Goal: Task Accomplishment & Management: Use online tool/utility

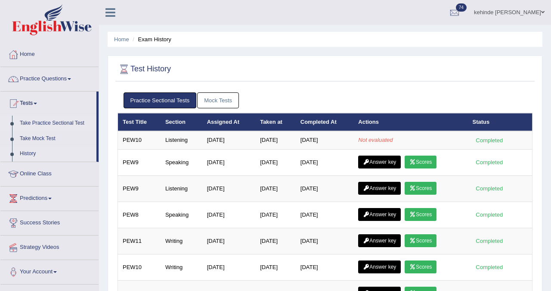
click at [29, 123] on link "Take Practice Sectional Test" at bounding box center [56, 123] width 80 height 15
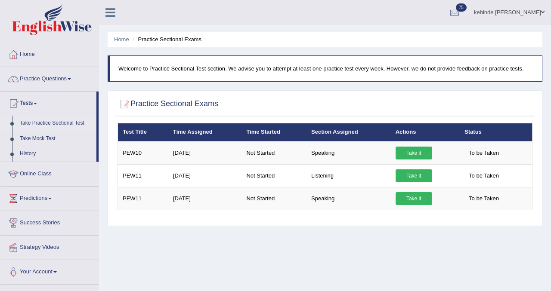
click at [28, 123] on link "Take Practice Sectional Test" at bounding box center [56, 123] width 80 height 15
click at [25, 150] on link "History" at bounding box center [56, 153] width 80 height 15
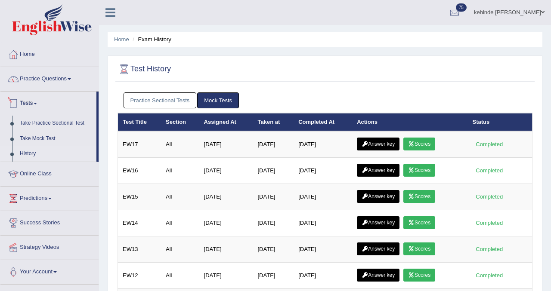
click at [148, 98] on link "Practice Sectional Tests" at bounding box center [159, 100] width 73 height 16
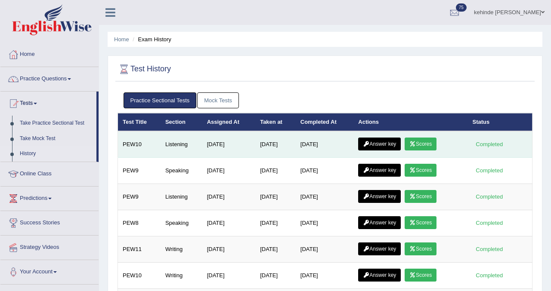
click at [427, 142] on link "Scores" at bounding box center [420, 144] width 32 height 13
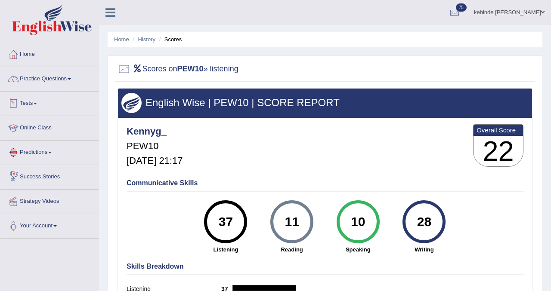
click at [33, 105] on link "Tests" at bounding box center [49, 103] width 98 height 22
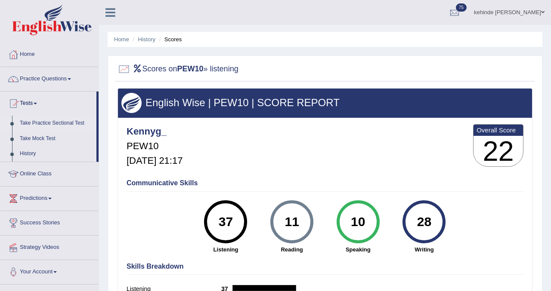
click at [38, 123] on link "Take Practice Sectional Test" at bounding box center [56, 123] width 80 height 15
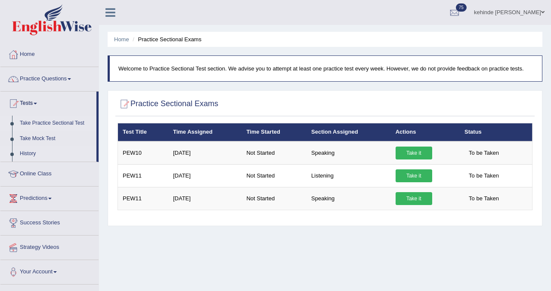
click at [30, 149] on link "History" at bounding box center [56, 153] width 80 height 15
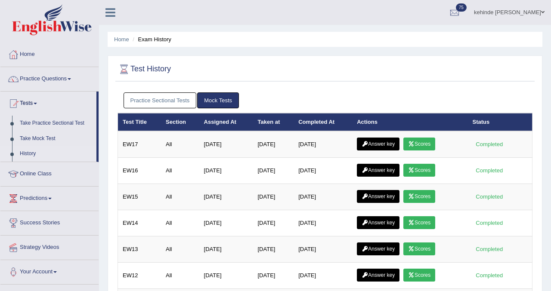
click at [167, 97] on link "Practice Sectional Tests" at bounding box center [159, 100] width 73 height 16
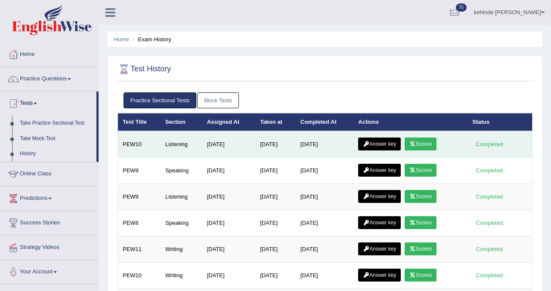
click at [383, 147] on link "Answer key" at bounding box center [379, 144] width 43 height 13
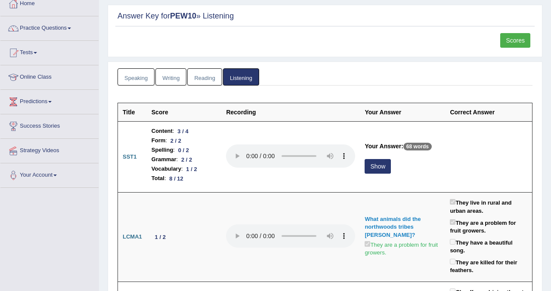
scroll to position [52, 0]
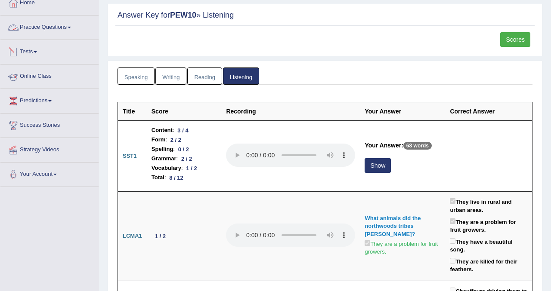
click at [41, 26] on link "Practice Questions" at bounding box center [49, 26] width 98 height 22
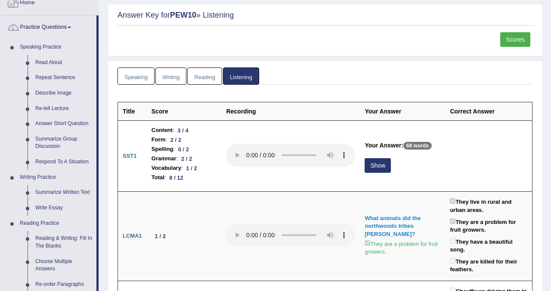
click at [27, 5] on link "Home" at bounding box center [49, 2] width 98 height 22
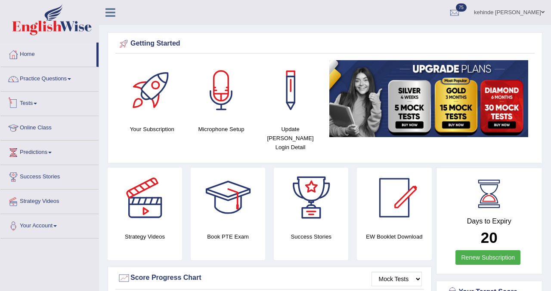
click at [25, 105] on link "Tests" at bounding box center [49, 103] width 98 height 22
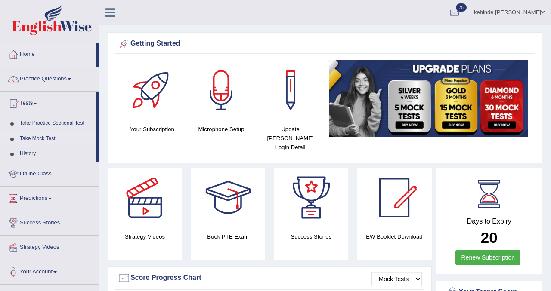
click at [28, 142] on link "Take Mock Test" at bounding box center [56, 138] width 80 height 15
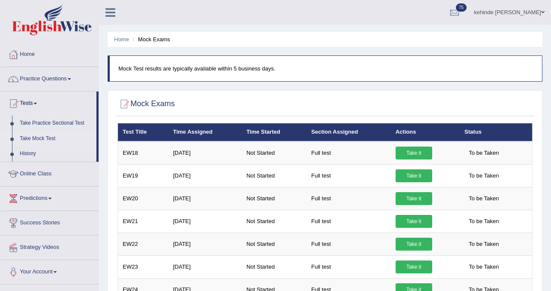
click at [548, 116] on div "Home Mock Exams Mock Test results are typically available within 5 business day…" at bounding box center [325, 287] width 452 height 575
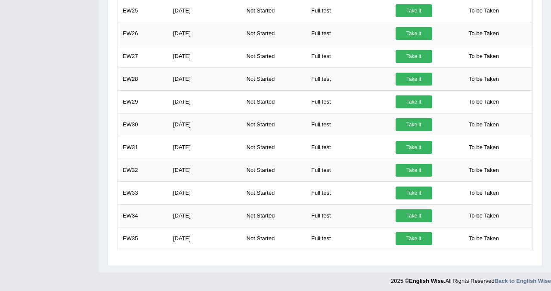
scroll to position [305, 0]
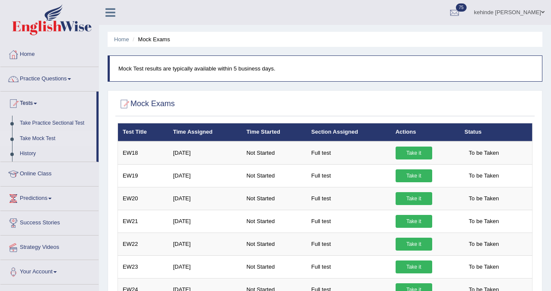
scroll to position [0, 0]
click at [37, 140] on link "Take Mock Test" at bounding box center [56, 138] width 80 height 15
click at [30, 154] on link "History" at bounding box center [56, 153] width 80 height 15
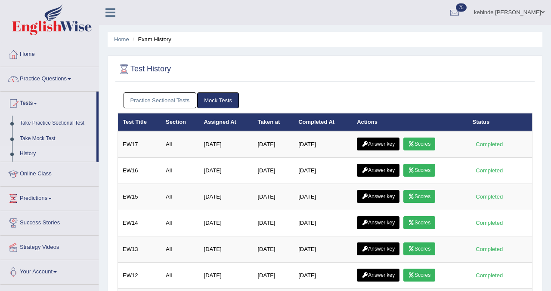
click at [160, 100] on link "Practice Sectional Tests" at bounding box center [159, 100] width 73 height 16
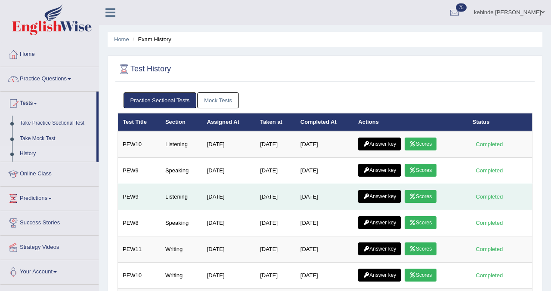
click at [431, 197] on link "Scores" at bounding box center [420, 196] width 32 height 13
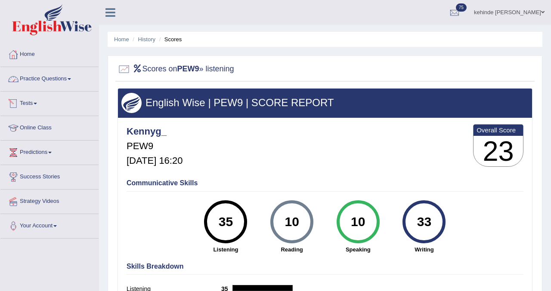
click at [34, 106] on link "Tests" at bounding box center [49, 103] width 98 height 22
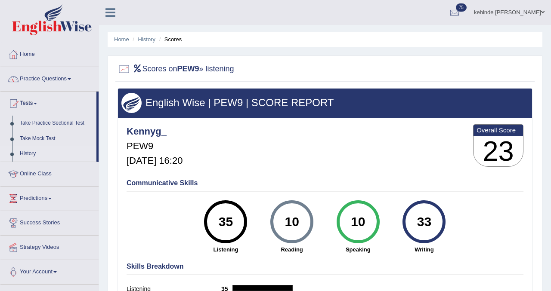
click at [28, 155] on link "History" at bounding box center [56, 153] width 80 height 15
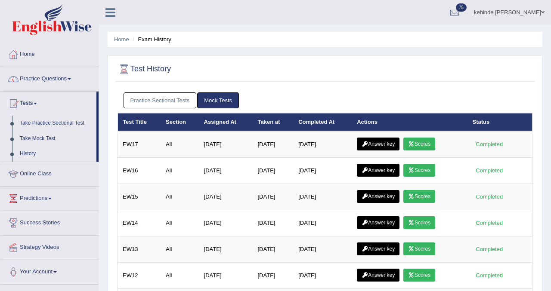
click at [152, 103] on link "Practice Sectional Tests" at bounding box center [159, 100] width 73 height 16
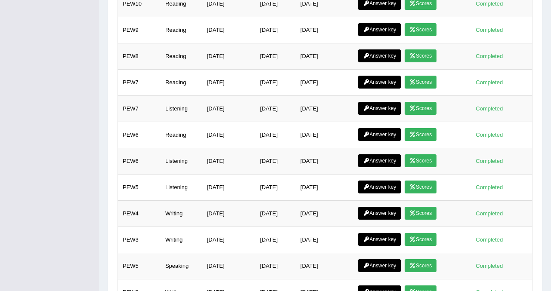
scroll to position [465, 0]
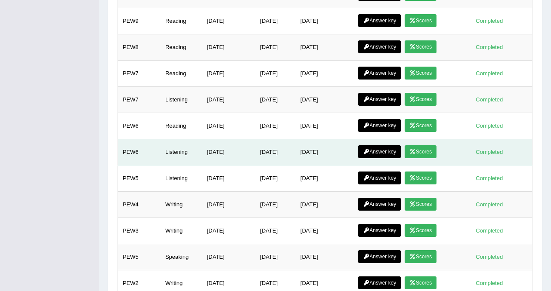
click at [423, 151] on link "Scores" at bounding box center [420, 151] width 32 height 13
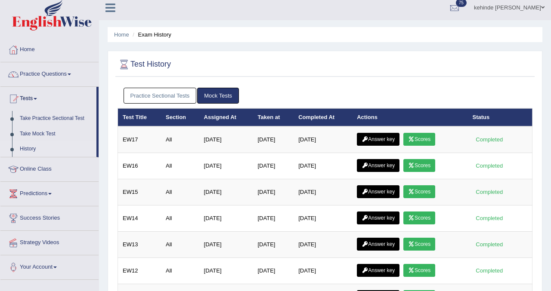
scroll to position [1, 0]
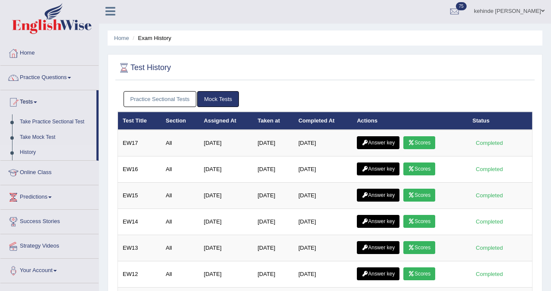
click at [172, 96] on link "Practice Sectional Tests" at bounding box center [159, 99] width 73 height 16
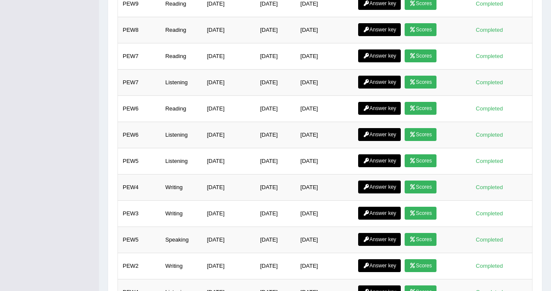
scroll to position [483, 0]
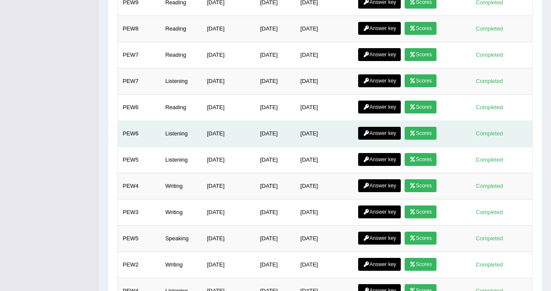
click at [425, 132] on link "Scores" at bounding box center [420, 133] width 32 height 13
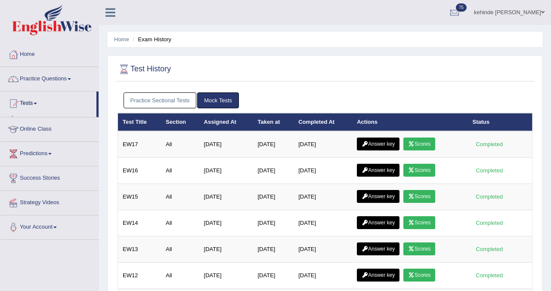
scroll to position [328, 0]
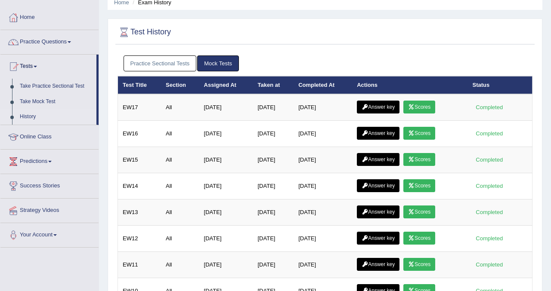
scroll to position [36, 0]
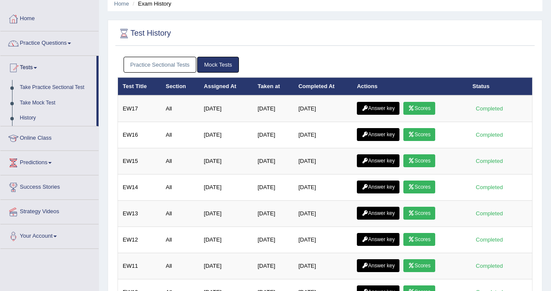
click at [173, 66] on link "Practice Sectional Tests" at bounding box center [159, 65] width 73 height 16
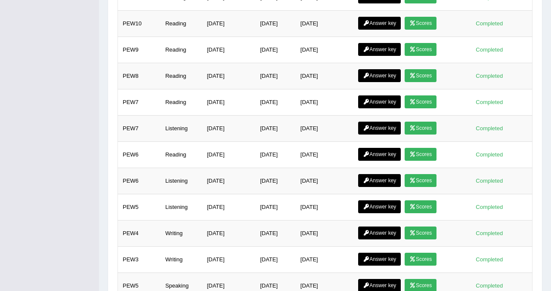
scroll to position [449, 0]
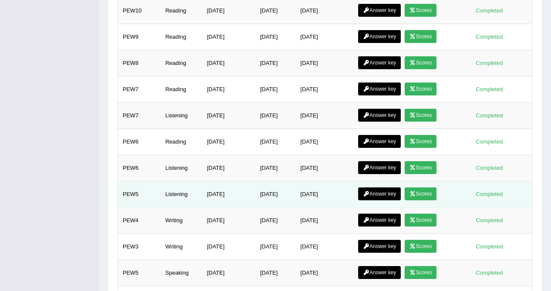
click at [494, 195] on div "Completed" at bounding box center [489, 194] width 34 height 9
click at [431, 193] on link "Scores" at bounding box center [420, 194] width 32 height 13
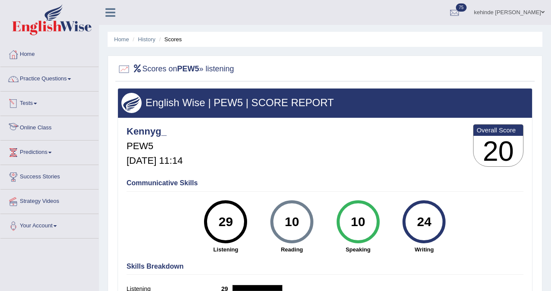
click at [26, 101] on link "Tests" at bounding box center [49, 103] width 98 height 22
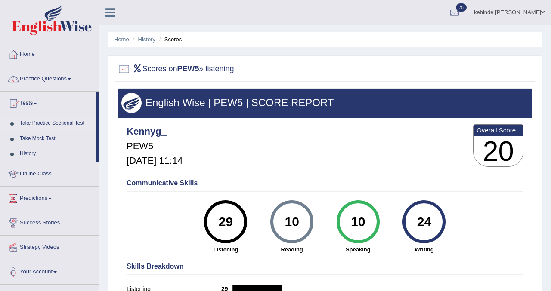
click at [33, 126] on link "Take Practice Sectional Test" at bounding box center [56, 123] width 80 height 15
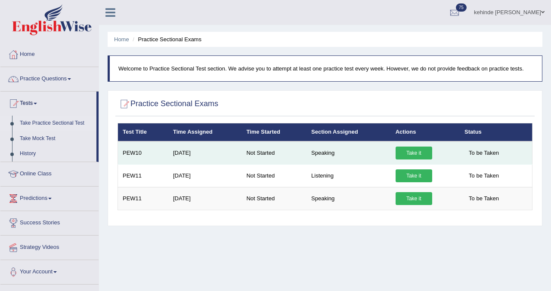
click at [413, 152] on link "Take it" at bounding box center [413, 153] width 37 height 13
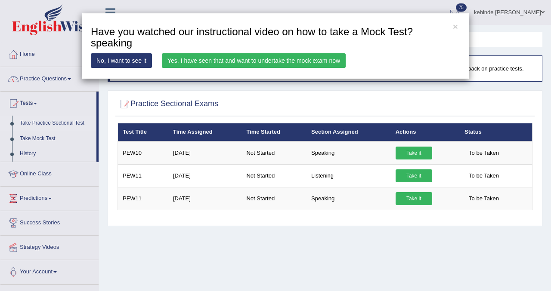
click at [286, 62] on link "Yes, I have seen that and want to undertake the mock exam now" at bounding box center [254, 60] width 184 height 15
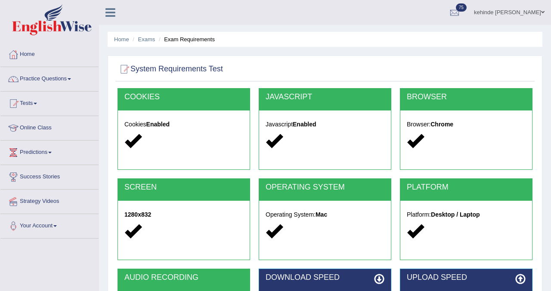
click at [546, 200] on div "Home Exams Exam Requirements System Requirements Test [GEOGRAPHIC_DATA] Cookies…" at bounding box center [325, 215] width 452 height 430
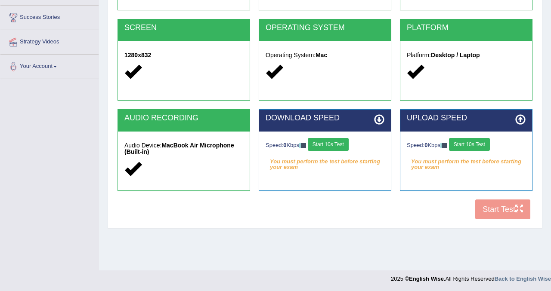
scroll to position [160, 0]
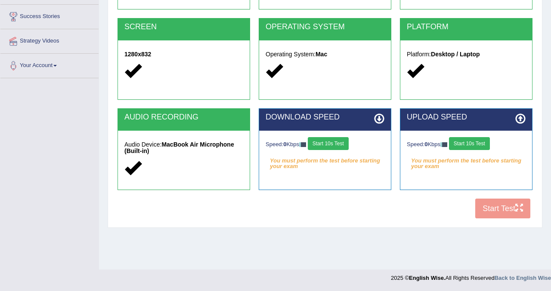
click at [334, 146] on button "Start 10s Test" at bounding box center [328, 143] width 41 height 13
click at [477, 141] on button "Start 10s Test" at bounding box center [469, 143] width 41 height 13
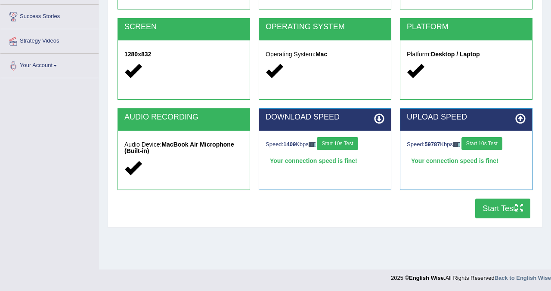
click at [487, 212] on button "Start Test" at bounding box center [502, 209] width 55 height 20
